Goal: Transaction & Acquisition: Purchase product/service

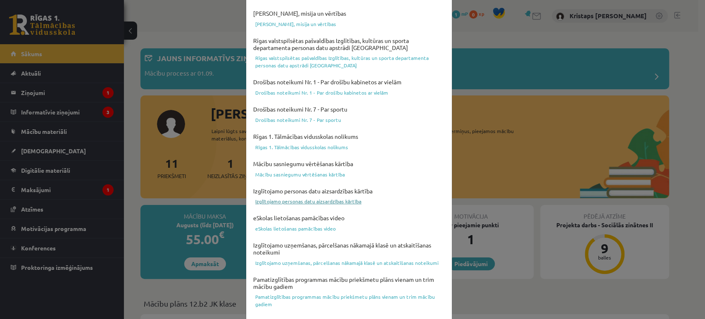
scroll to position [276, 0]
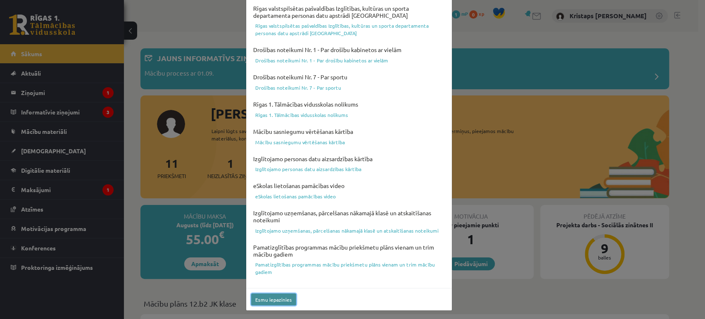
click at [281, 302] on button "Esmu iepazinies" at bounding box center [273, 299] width 45 height 12
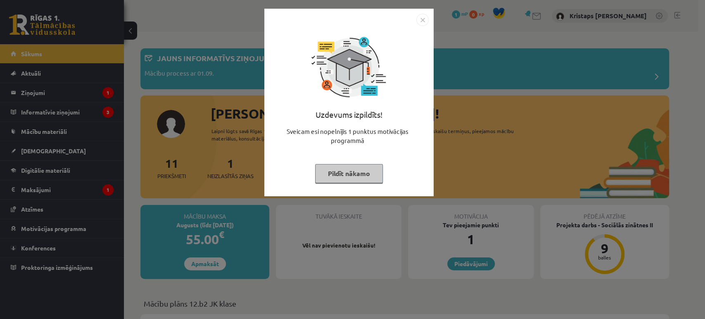
click at [350, 175] on button "Pildīt nākamo" at bounding box center [349, 173] width 68 height 19
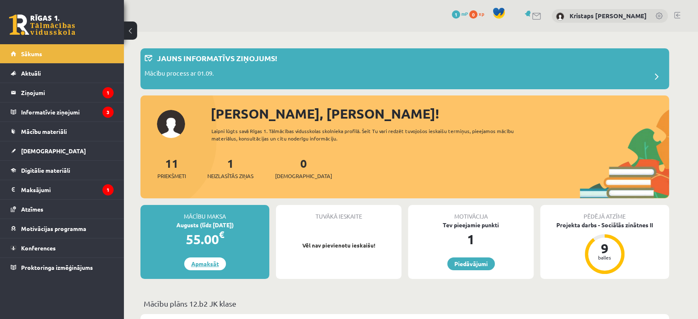
click at [207, 264] on link "Apmaksāt" at bounding box center [205, 263] width 42 height 13
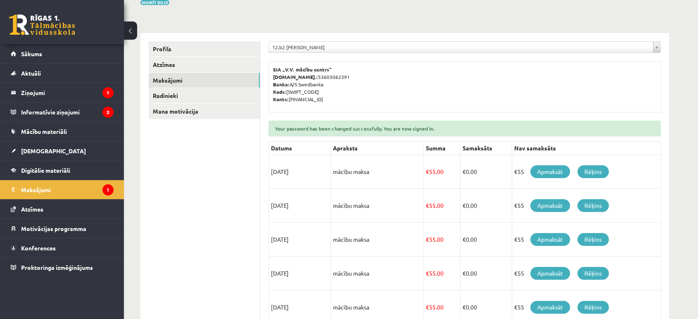
scroll to position [92, 0]
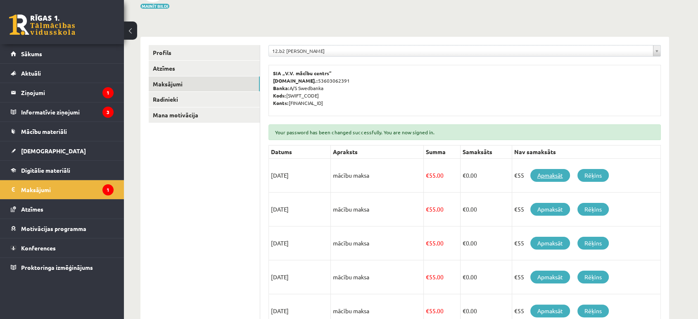
click at [555, 174] on link "Apmaksāt" at bounding box center [551, 175] width 40 height 13
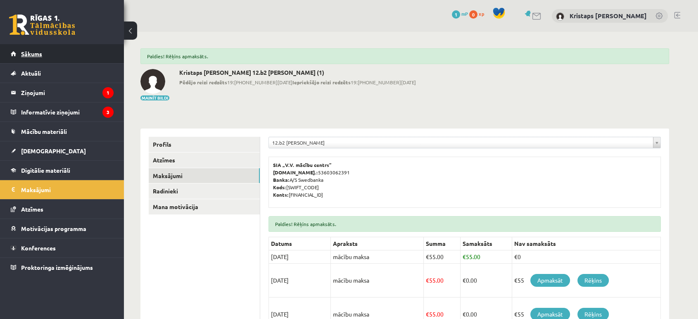
click at [82, 53] on link "Sākums" at bounding box center [62, 53] width 103 height 19
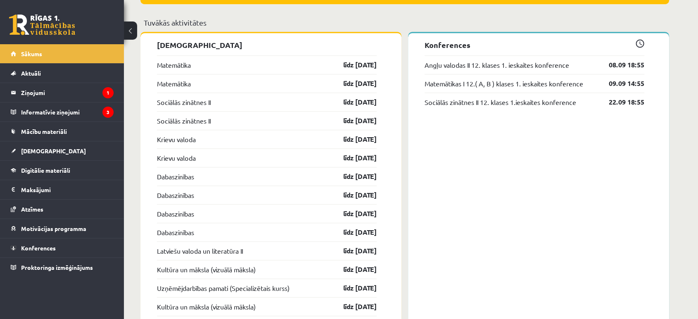
scroll to position [780, 0]
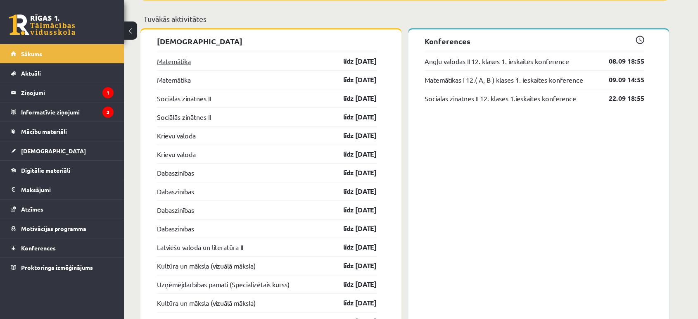
click at [179, 62] on link "Matemātika" at bounding box center [174, 61] width 34 height 10
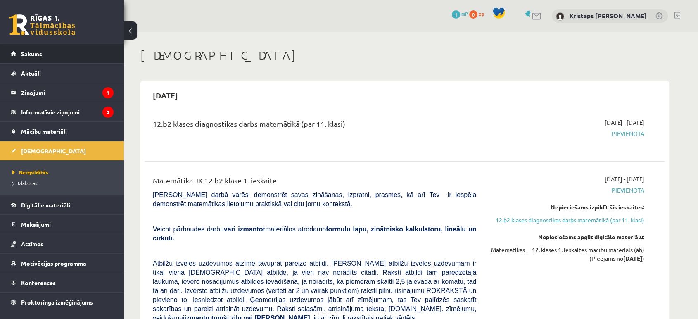
click at [79, 57] on link "Sākums" at bounding box center [62, 53] width 103 height 19
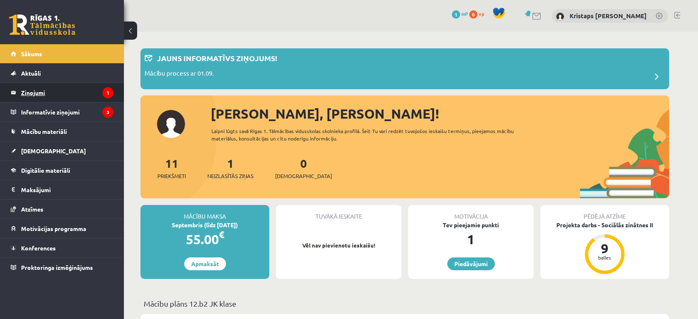
click at [96, 97] on legend "Ziņojumi 1" at bounding box center [67, 92] width 93 height 19
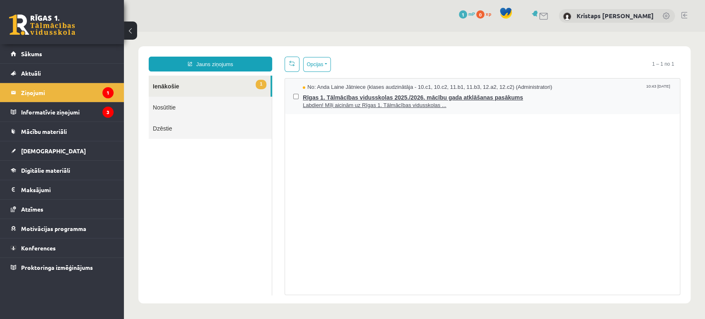
click at [318, 102] on span "Labdien! Mīļi aicinām uz Rīgas 1. Tālmācības vidusskolas ..." at bounding box center [487, 106] width 369 height 8
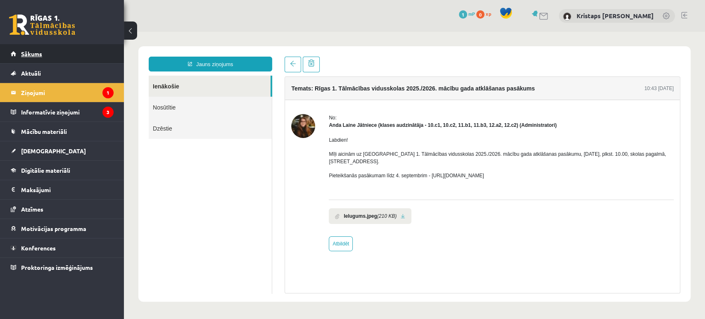
click at [76, 60] on link "Sākums" at bounding box center [62, 53] width 103 height 19
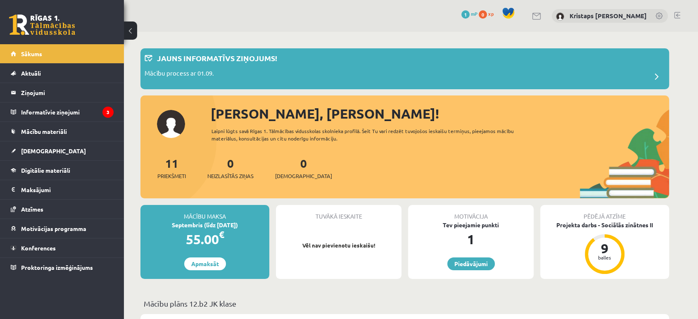
click at [649, 13] on div "Kristaps [PERSON_NAME]" at bounding box center [610, 16] width 116 height 14
click at [658, 16] on link at bounding box center [660, 16] width 8 height 8
